Goal: Transaction & Acquisition: Book appointment/travel/reservation

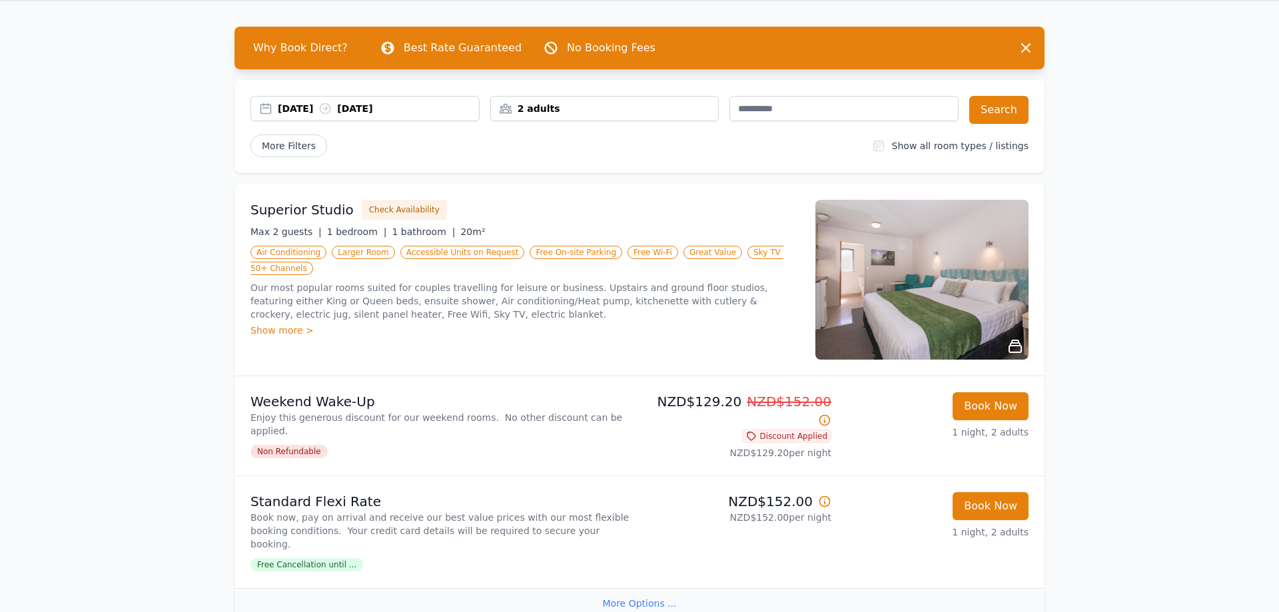
scroll to position [68, 0]
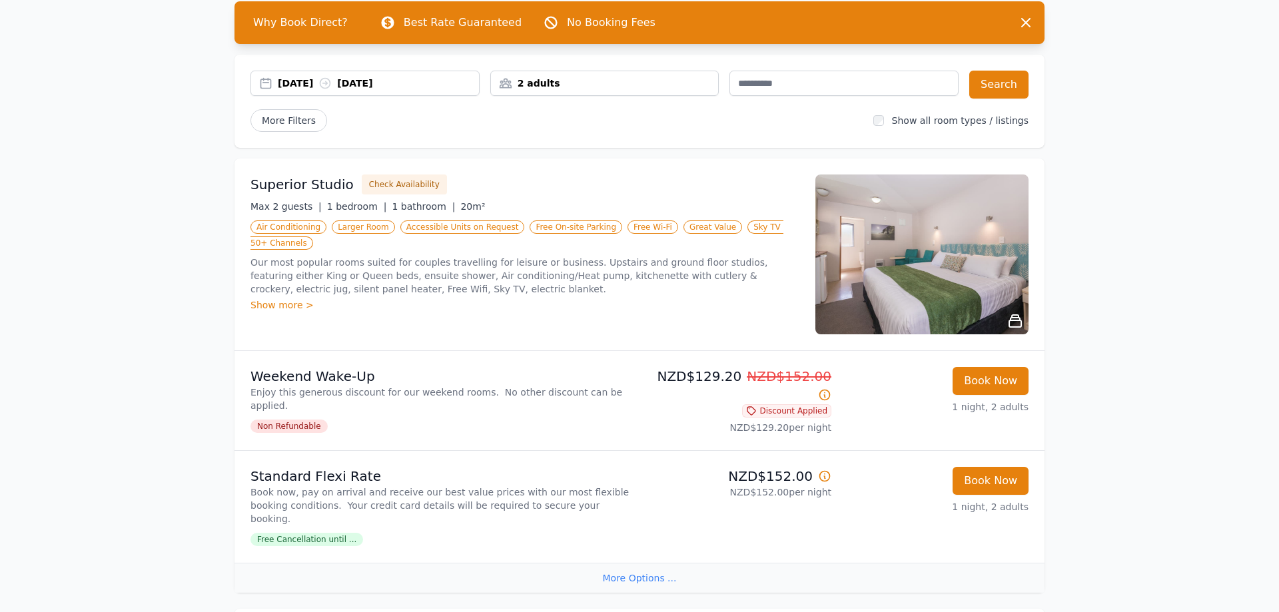
click at [640, 563] on div "More Options ..." at bounding box center [639, 578] width 810 height 30
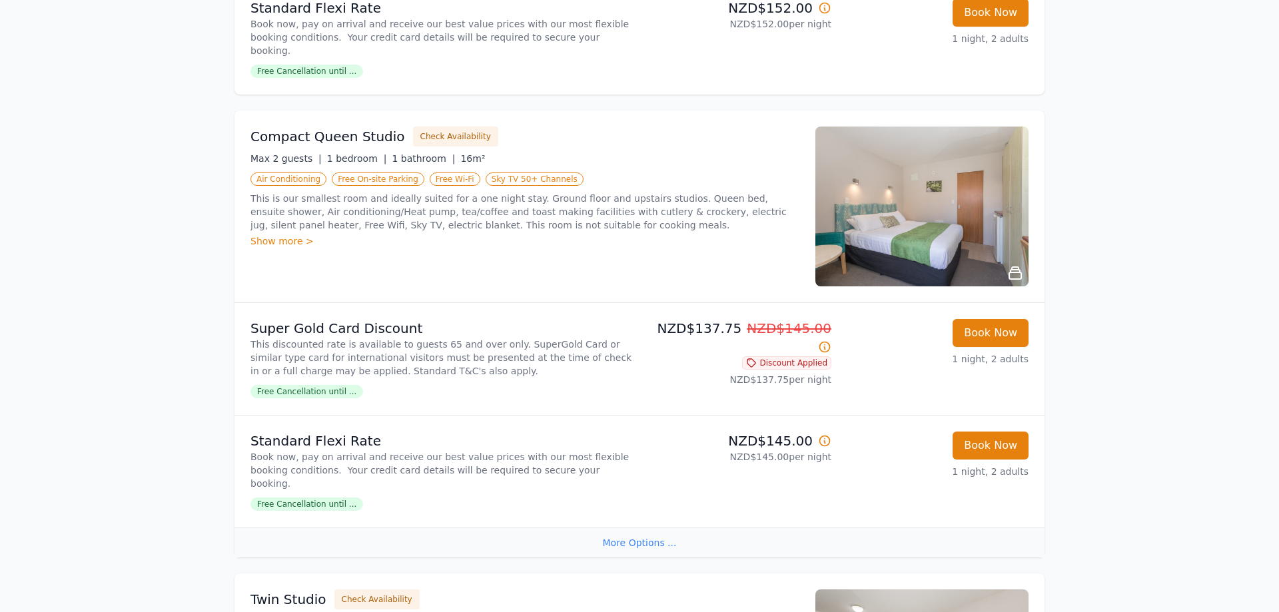
scroll to position [679, 0]
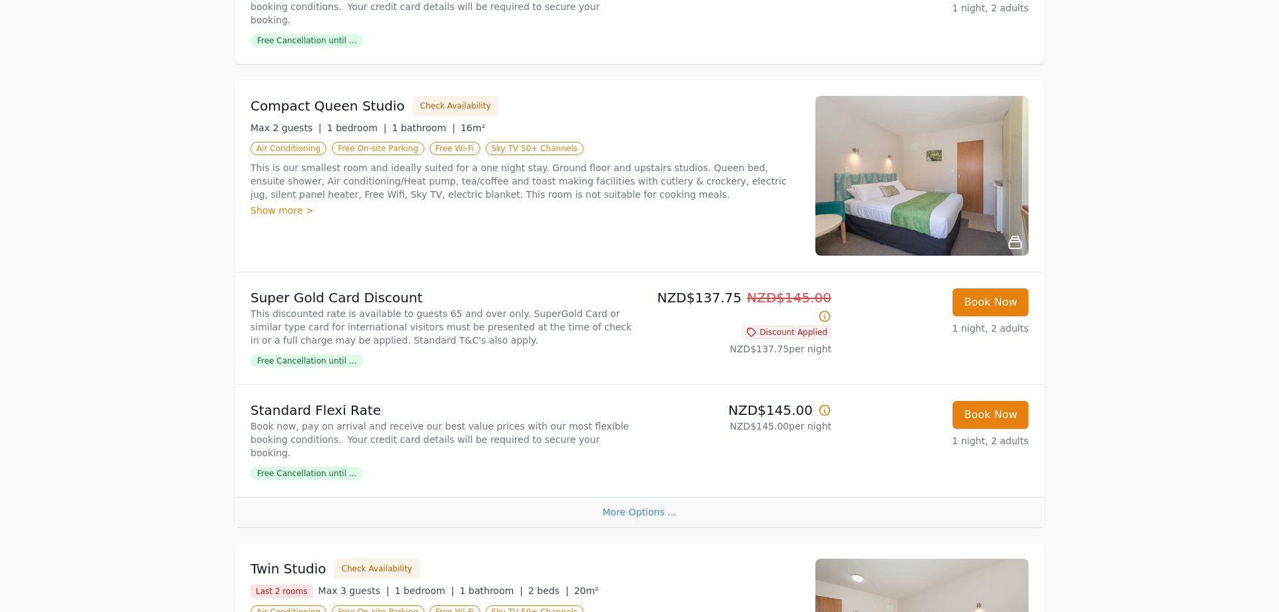
click at [610, 497] on div "More Options ..." at bounding box center [639, 512] width 810 height 30
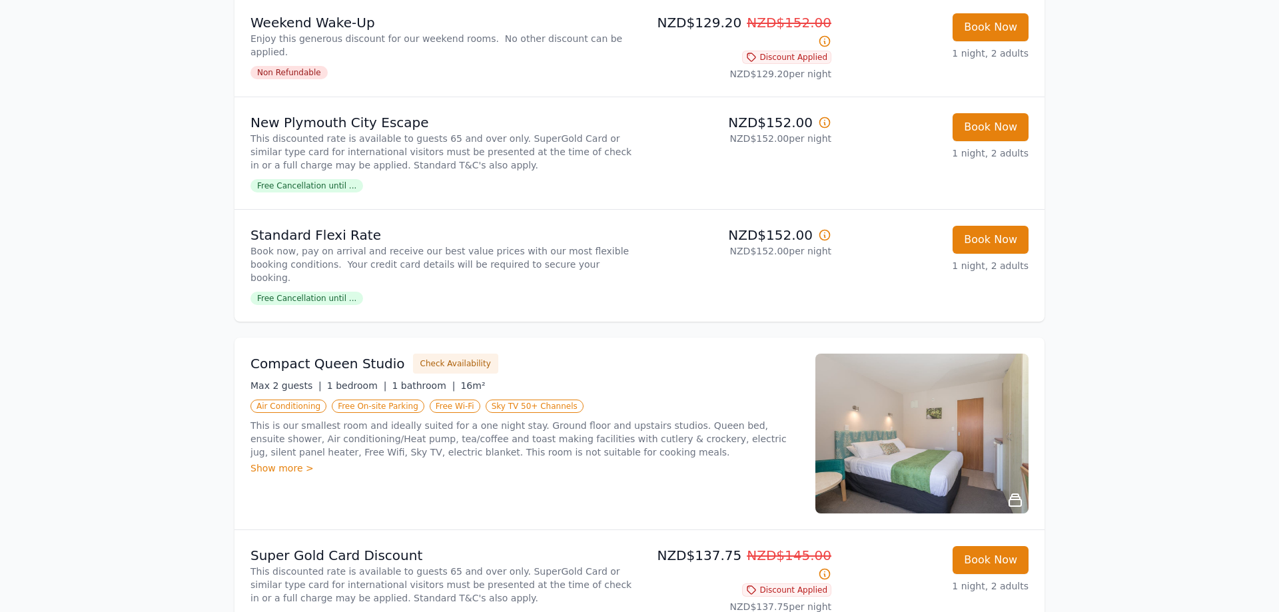
scroll to position [384, 0]
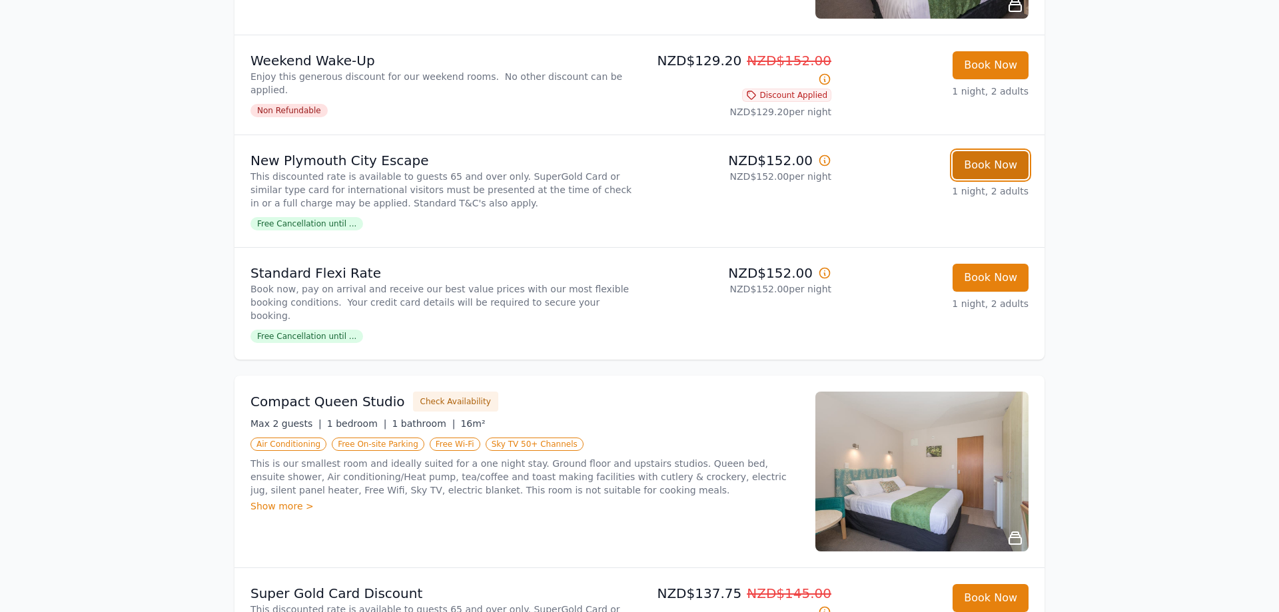
click at [996, 151] on button "Book Now" at bounding box center [990, 165] width 76 height 28
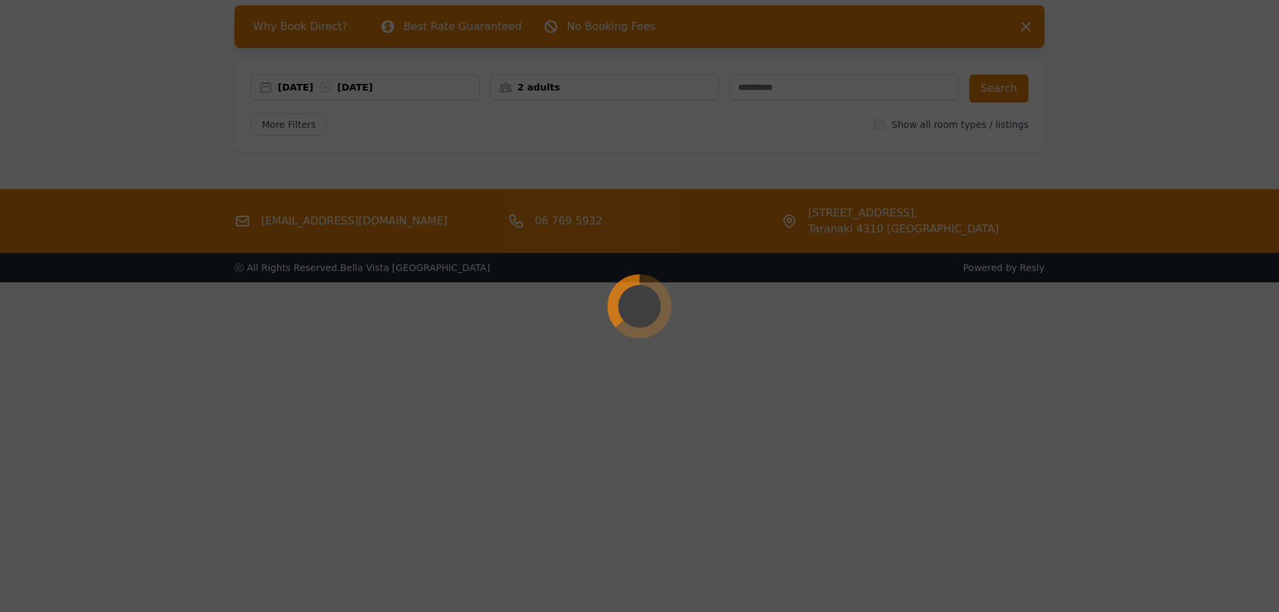
scroll to position [64, 0]
select select "**"
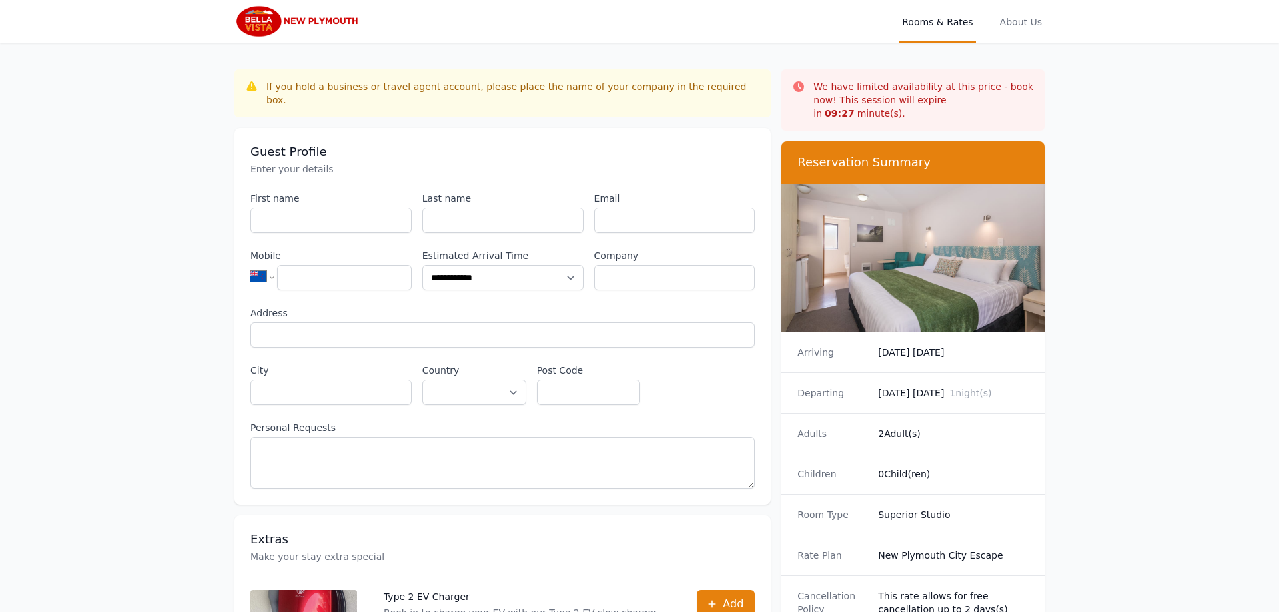
scroll to position [64, 0]
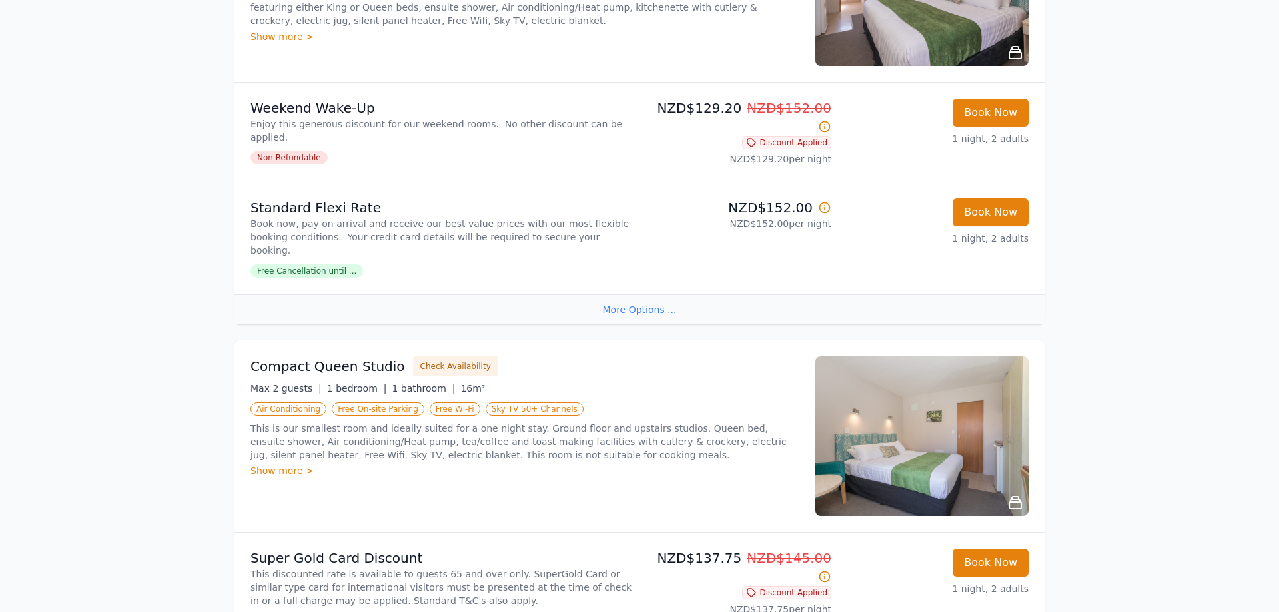
scroll to position [336, 0]
click at [644, 295] on div "More Options ..." at bounding box center [639, 310] width 810 height 30
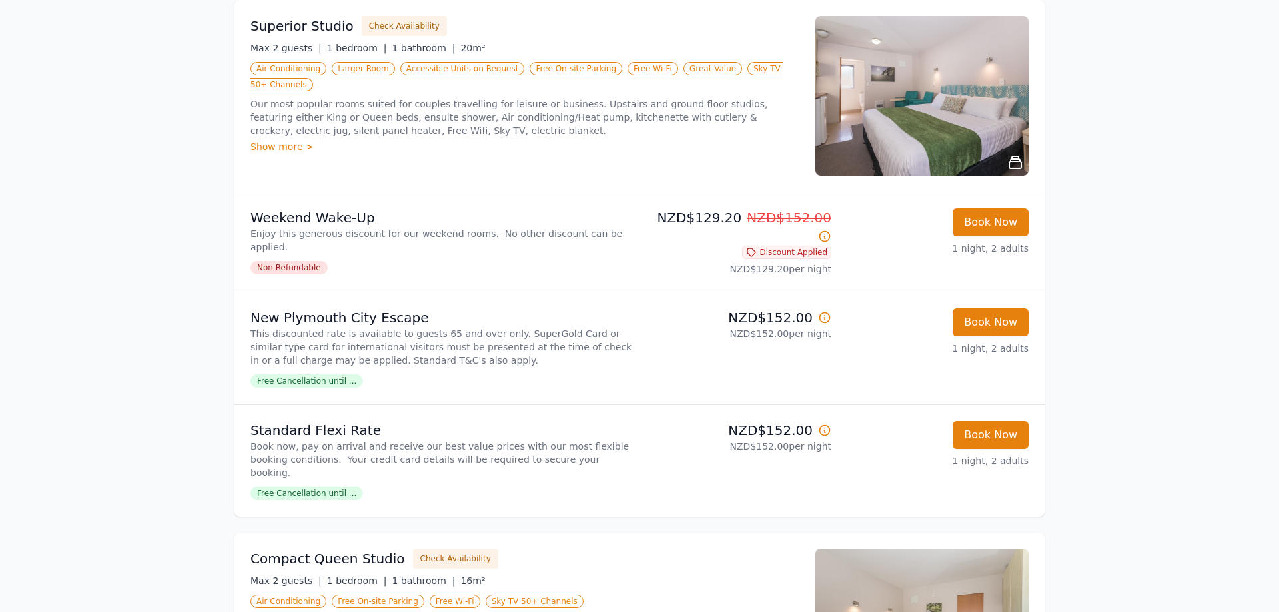
scroll to position [200, 0]
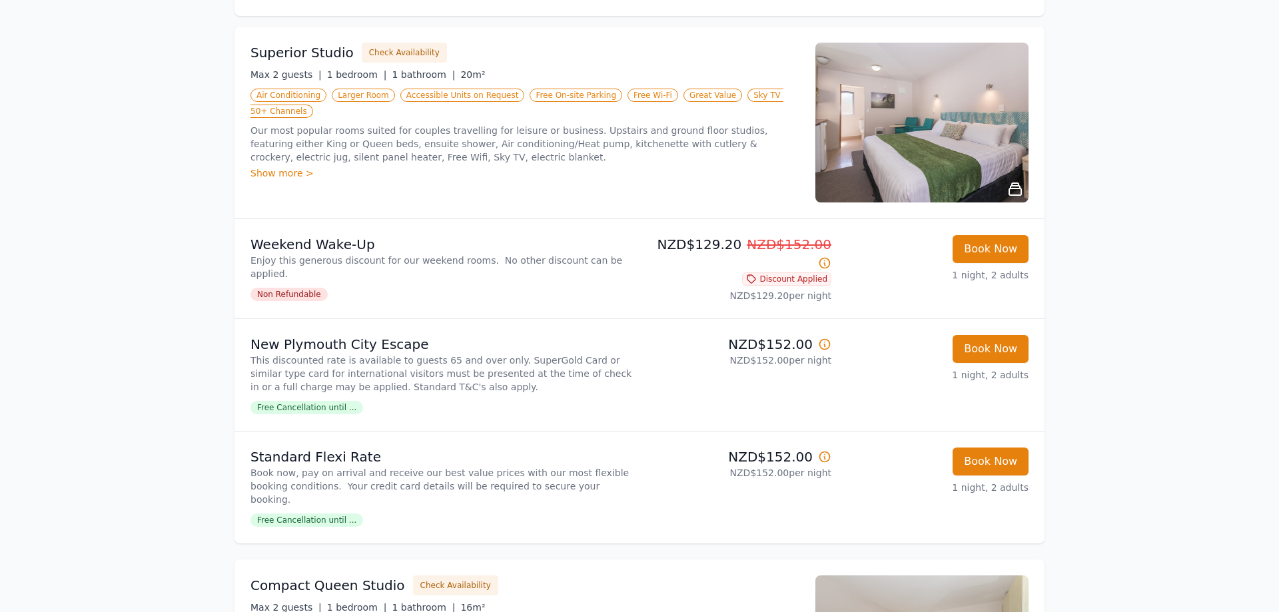
click at [406, 335] on p "New Plymouth City Escape" at bounding box center [442, 344] width 384 height 19
drag, startPoint x: 410, startPoint y: 336, endPoint x: 249, endPoint y: 330, distance: 160.6
click at [249, 330] on li "New Plymouth City Escape This discounted rate is available to guests 65 and ove…" at bounding box center [639, 374] width 810 height 113
copy p "New Plymouth City Escape"
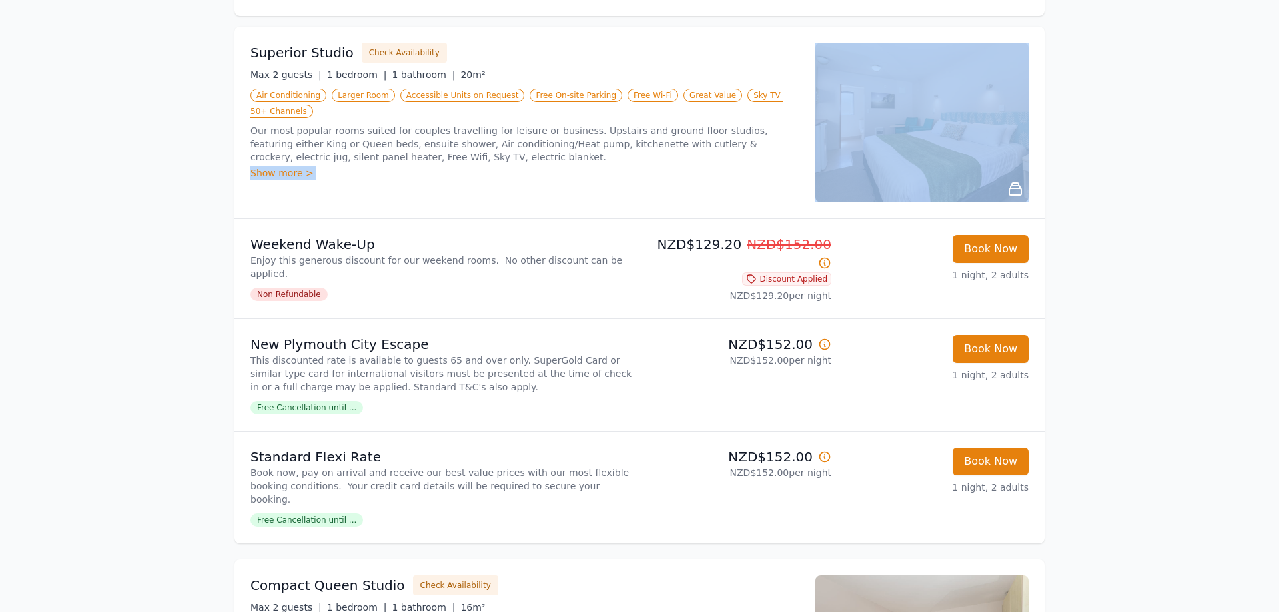
drag, startPoint x: 245, startPoint y: 222, endPoint x: 250, endPoint y: 209, distance: 14.1
click at [250, 209] on li "Superior Studio Check Availability Max 2 guests | 1 bedroom | 1 bathroom | 20m²…" at bounding box center [639, 285] width 810 height 517
